Goal: Use online tool/utility: Use online tool/utility

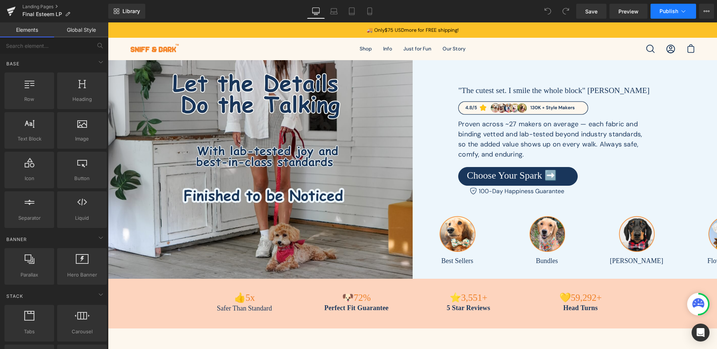
click at [683, 14] on icon at bounding box center [683, 10] width 7 height 7
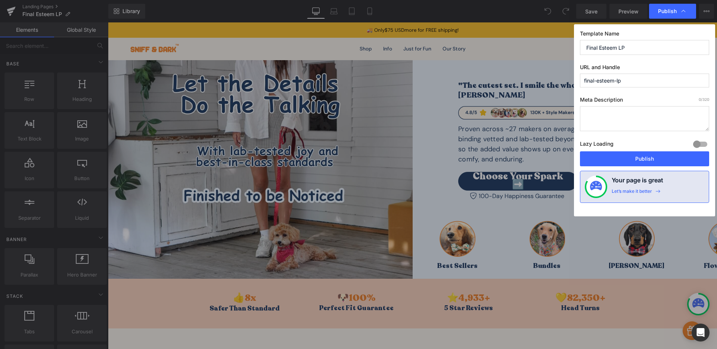
click at [600, 85] on input "final-esteem-lp" at bounding box center [644, 81] width 129 height 14
paste input "dapper-dog"
type input "dapper-dog"
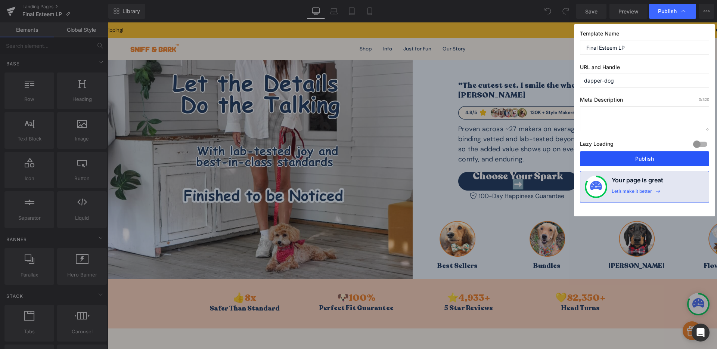
click at [605, 157] on button "Publish" at bounding box center [644, 158] width 129 height 15
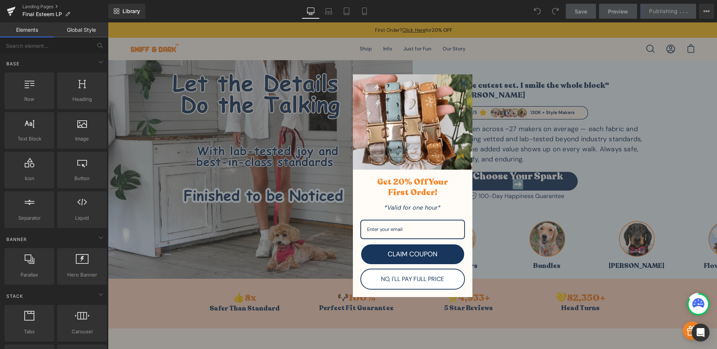
click at [461, 80] on icon "close icon" at bounding box center [464, 83] width 6 height 6
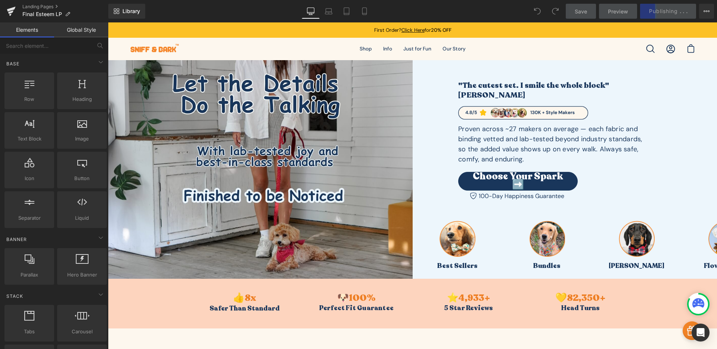
click at [460, 78] on div ""The cutest set. I smile the whole block" [PERSON_NAME] Heading Image Proven ac…" at bounding box center [565, 169] width 305 height 219
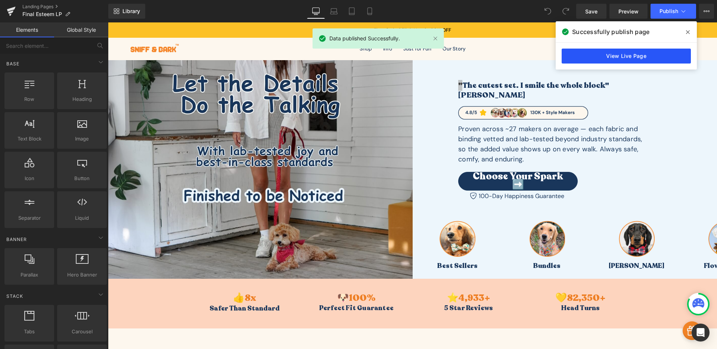
click at [637, 56] on link "View Live Page" at bounding box center [626, 56] width 129 height 15
